Goal: Find specific page/section: Find specific page/section

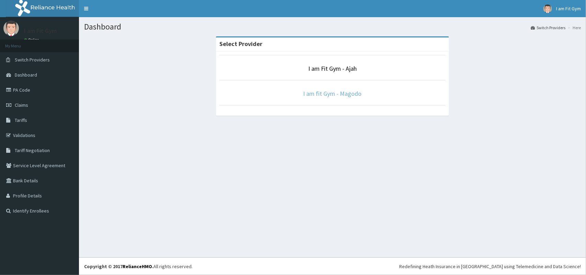
click at [338, 93] on link "I am fit Gym - Magodo" at bounding box center [332, 94] width 58 height 8
